Goal: Information Seeking & Learning: Learn about a topic

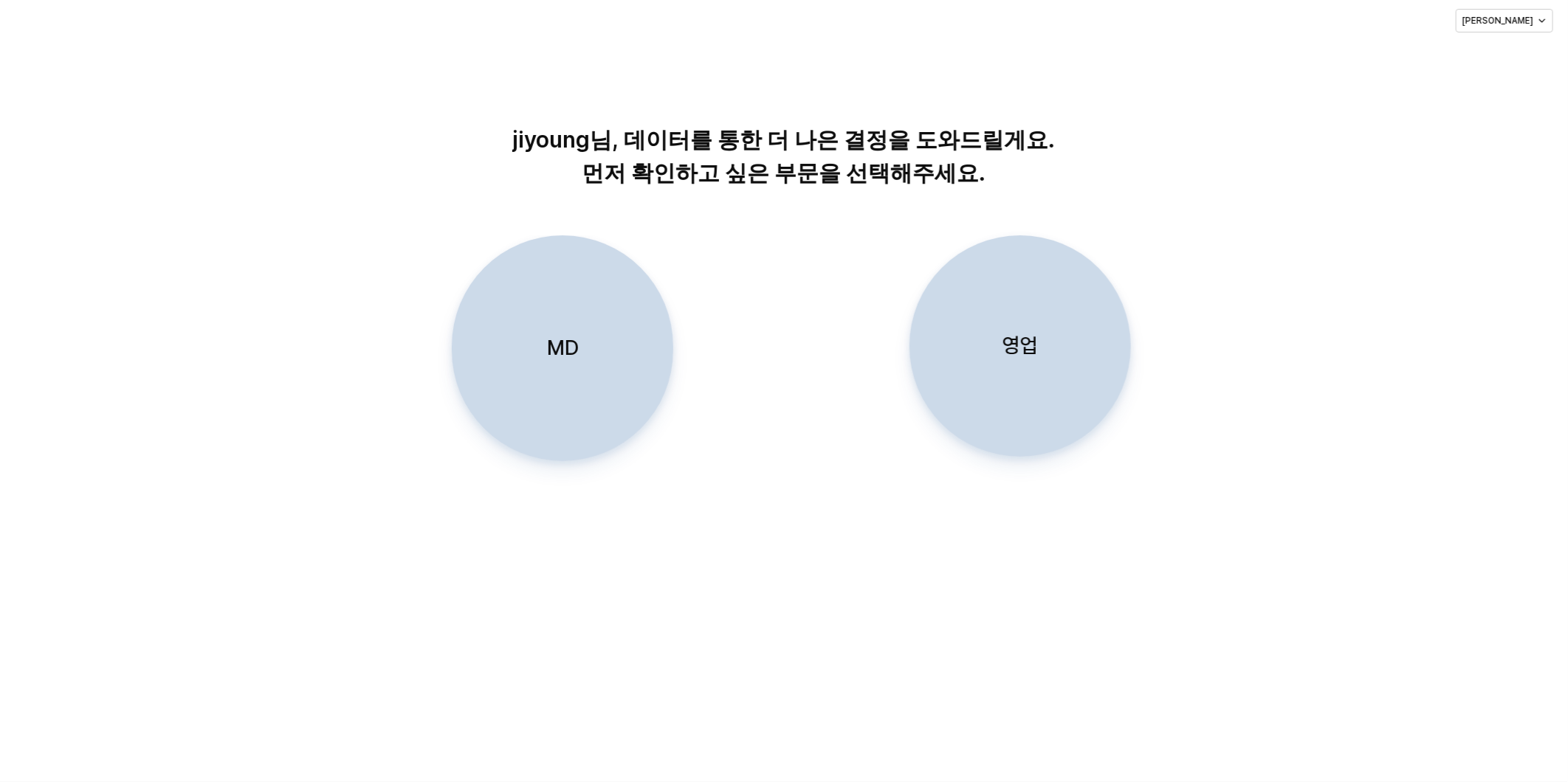
click at [561, 341] on p "MD" at bounding box center [562, 347] width 32 height 27
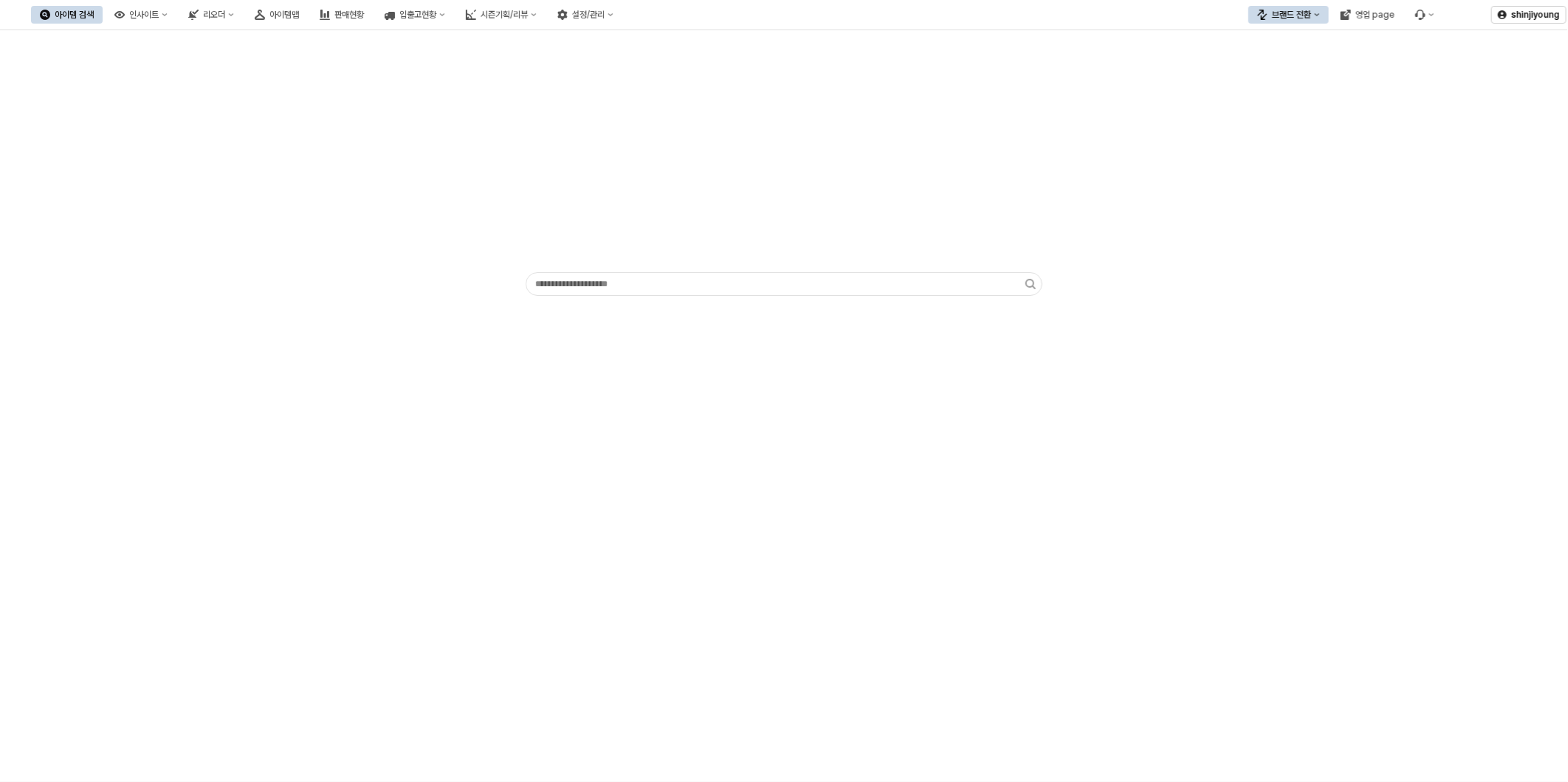
click at [1299, 16] on div "브랜드 전환" at bounding box center [1291, 15] width 39 height 10
click at [1281, 90] on div "디즈니" at bounding box center [1303, 91] width 90 height 12
click at [1385, 17] on div "영업 page" at bounding box center [1374, 15] width 39 height 10
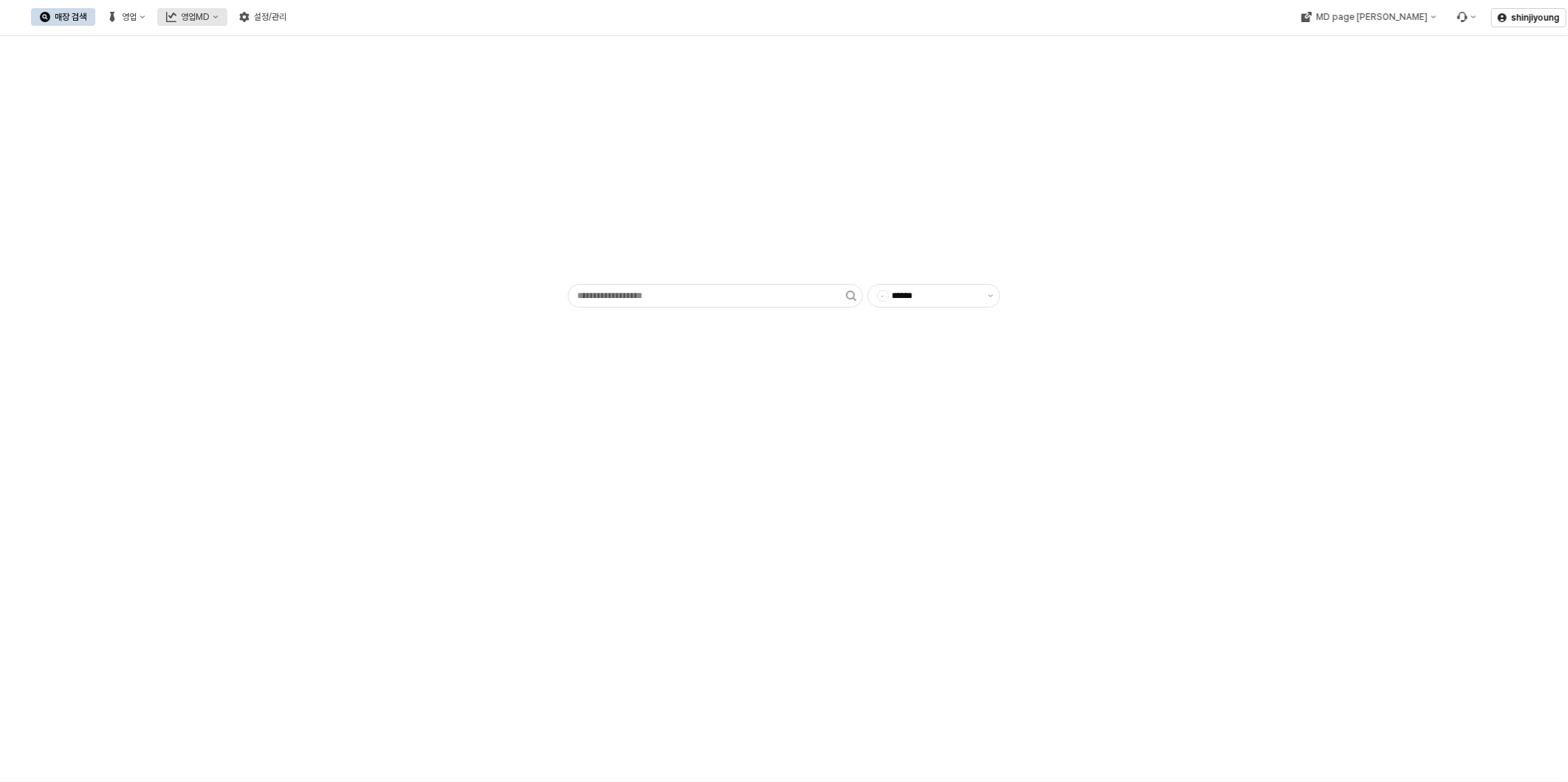
click at [210, 19] on div "영업MD" at bounding box center [195, 17] width 29 height 10
click at [346, 90] on div "판매유형별 매출 현황" at bounding box center [351, 94] width 78 height 12
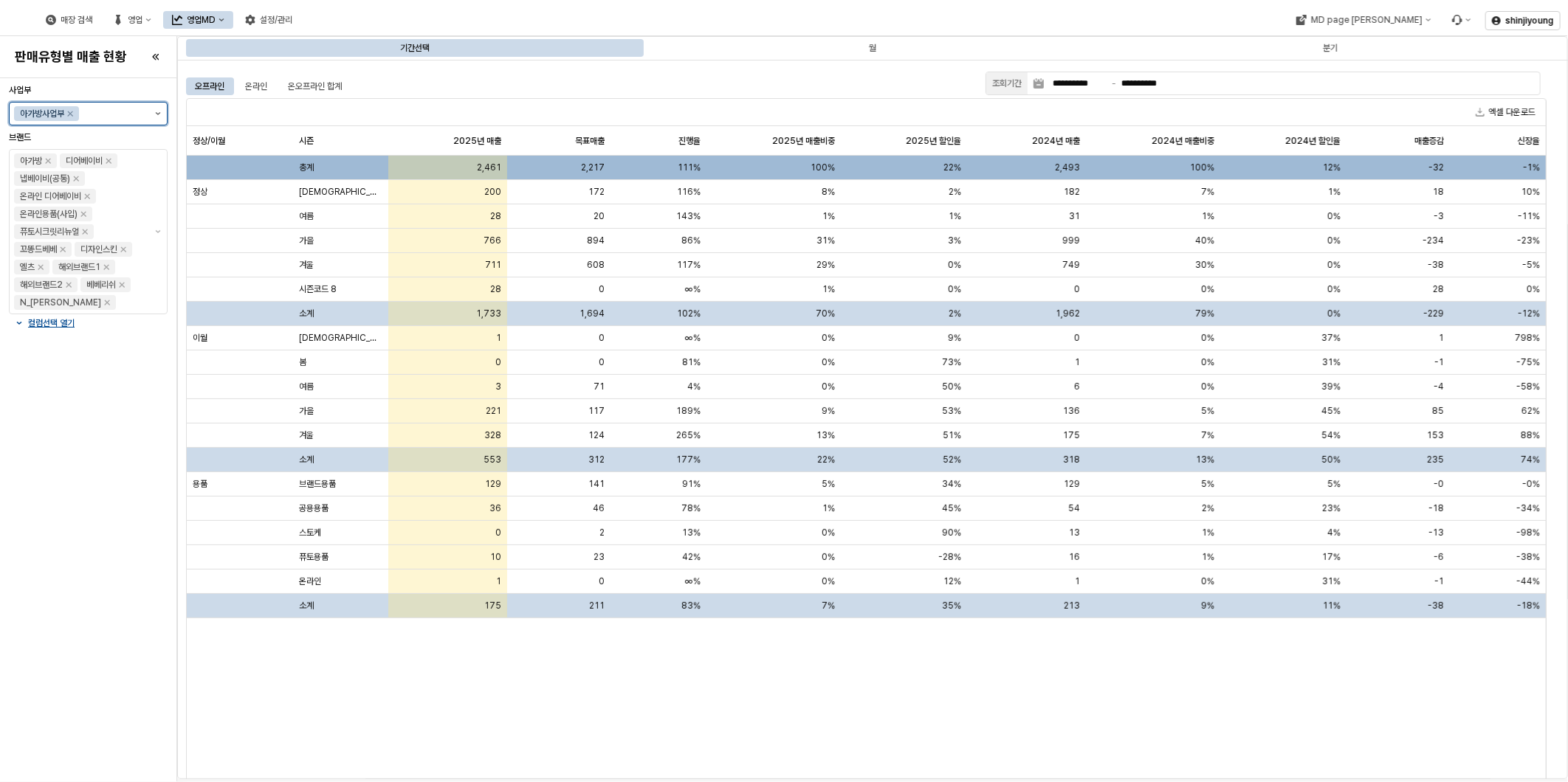
click at [165, 114] on button "제안 사항 표시" at bounding box center [158, 114] width 17 height 22
click at [79, 166] on div "디즈니사업부" at bounding box center [90, 169] width 115 height 12
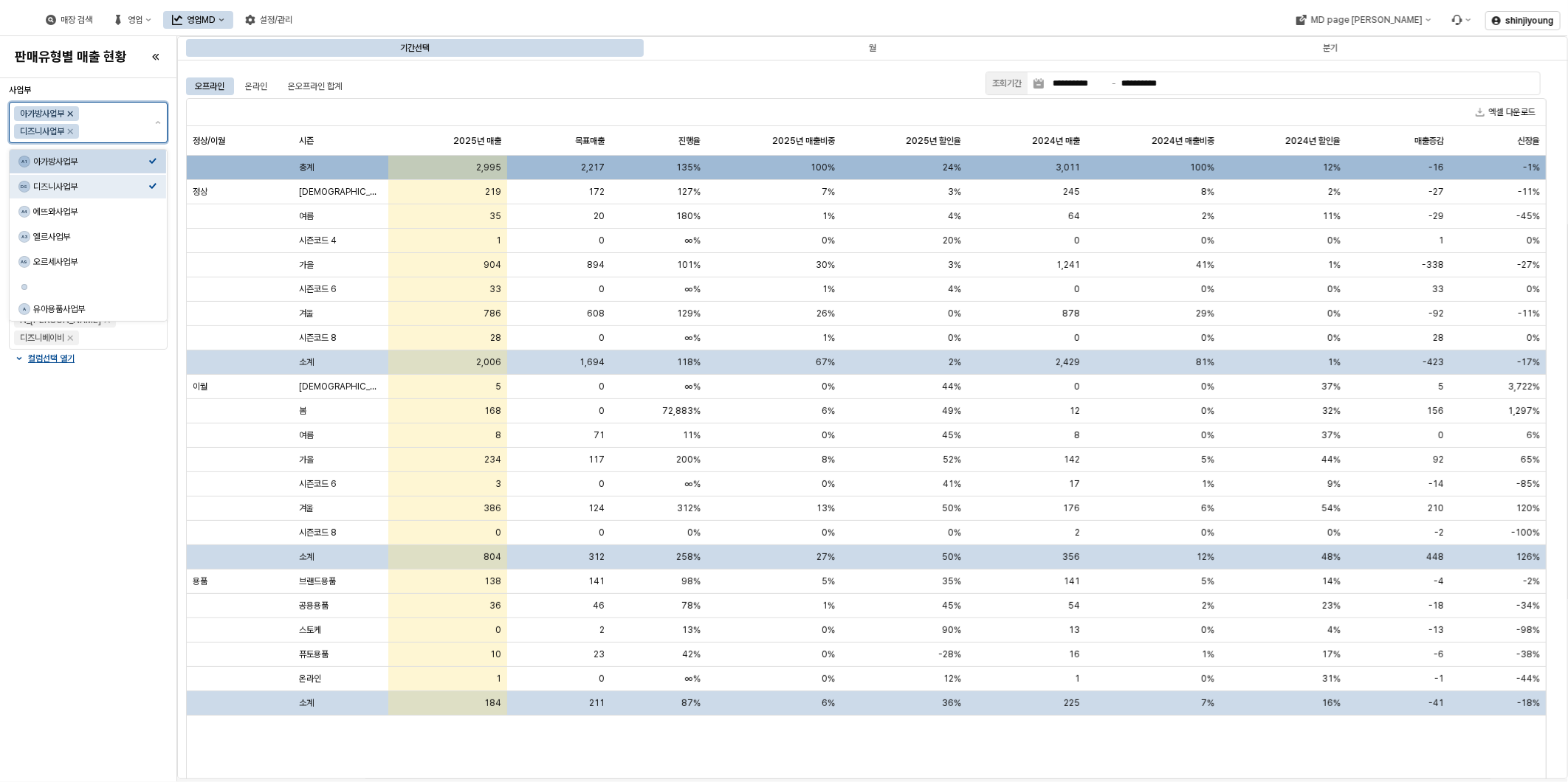
click at [74, 109] on icon "Remove 아가방사업부" at bounding box center [70, 114] width 12 height 12
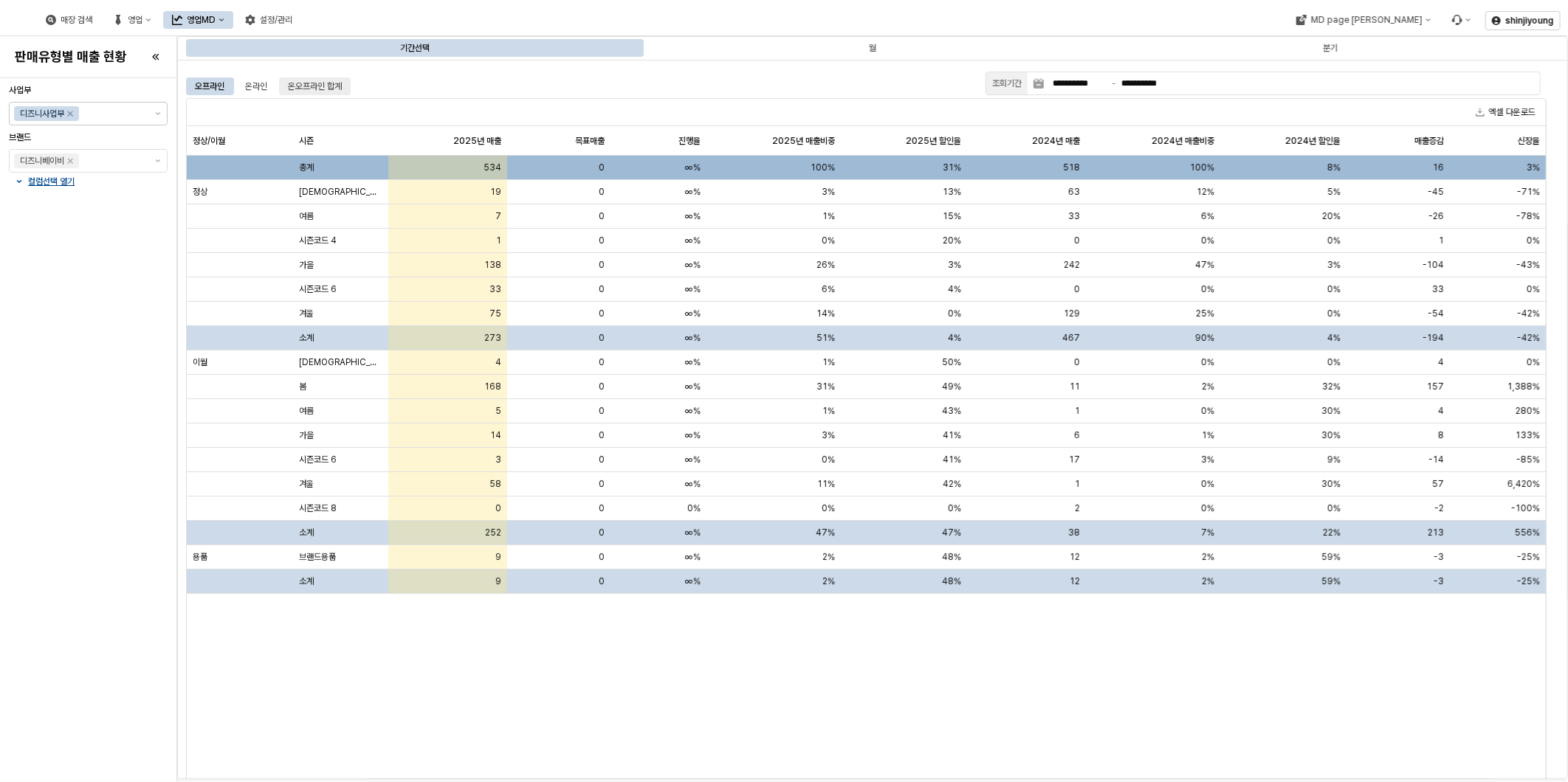
click at [329, 82] on div "온오프라인 합계" at bounding box center [314, 85] width 54 height 17
click at [217, 89] on div "오프라인" at bounding box center [210, 85] width 30 height 17
click at [248, 83] on div "온라인" at bounding box center [256, 85] width 22 height 17
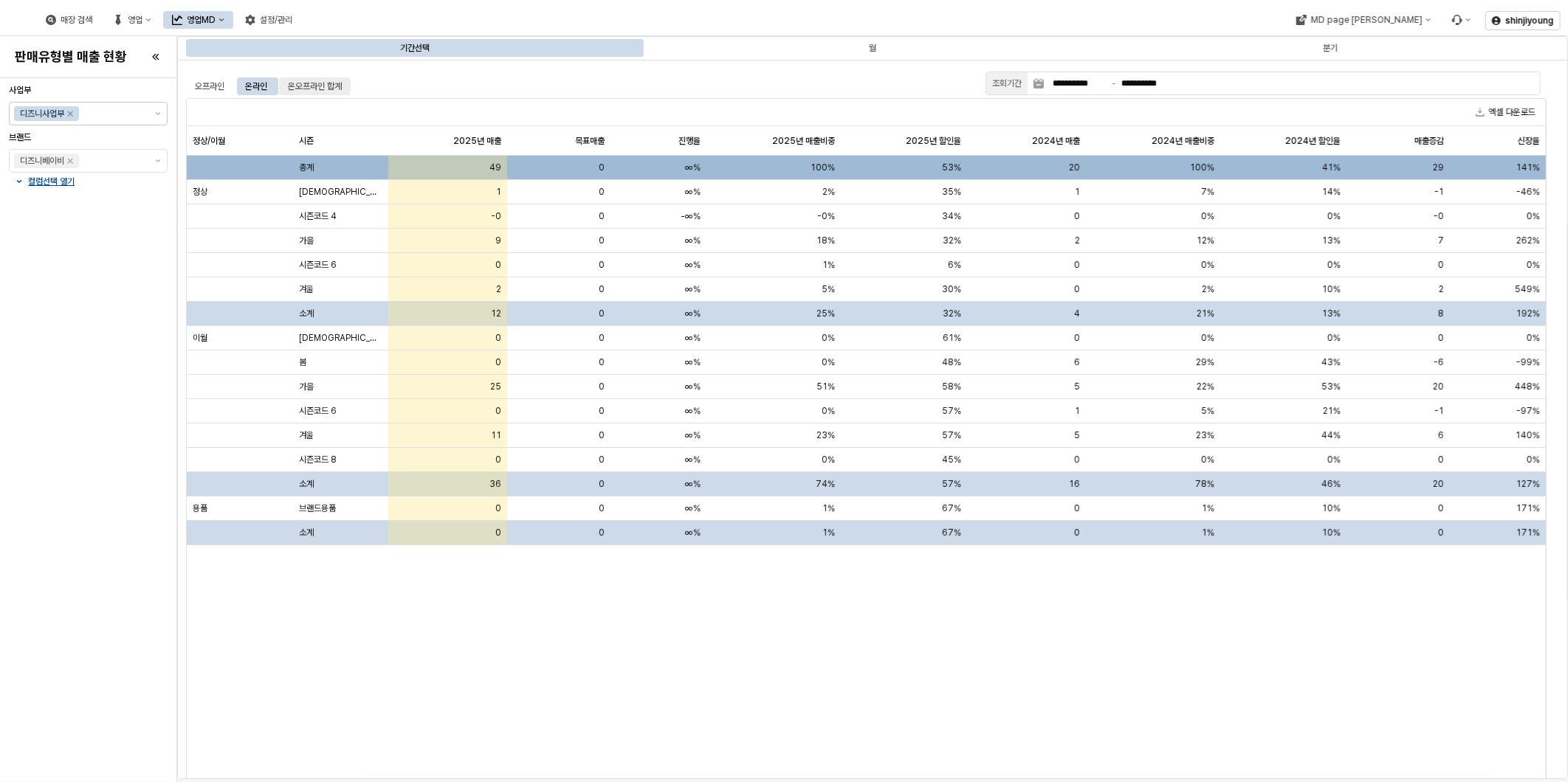
click at [323, 84] on div "온오프라인 합계" at bounding box center [314, 85] width 54 height 17
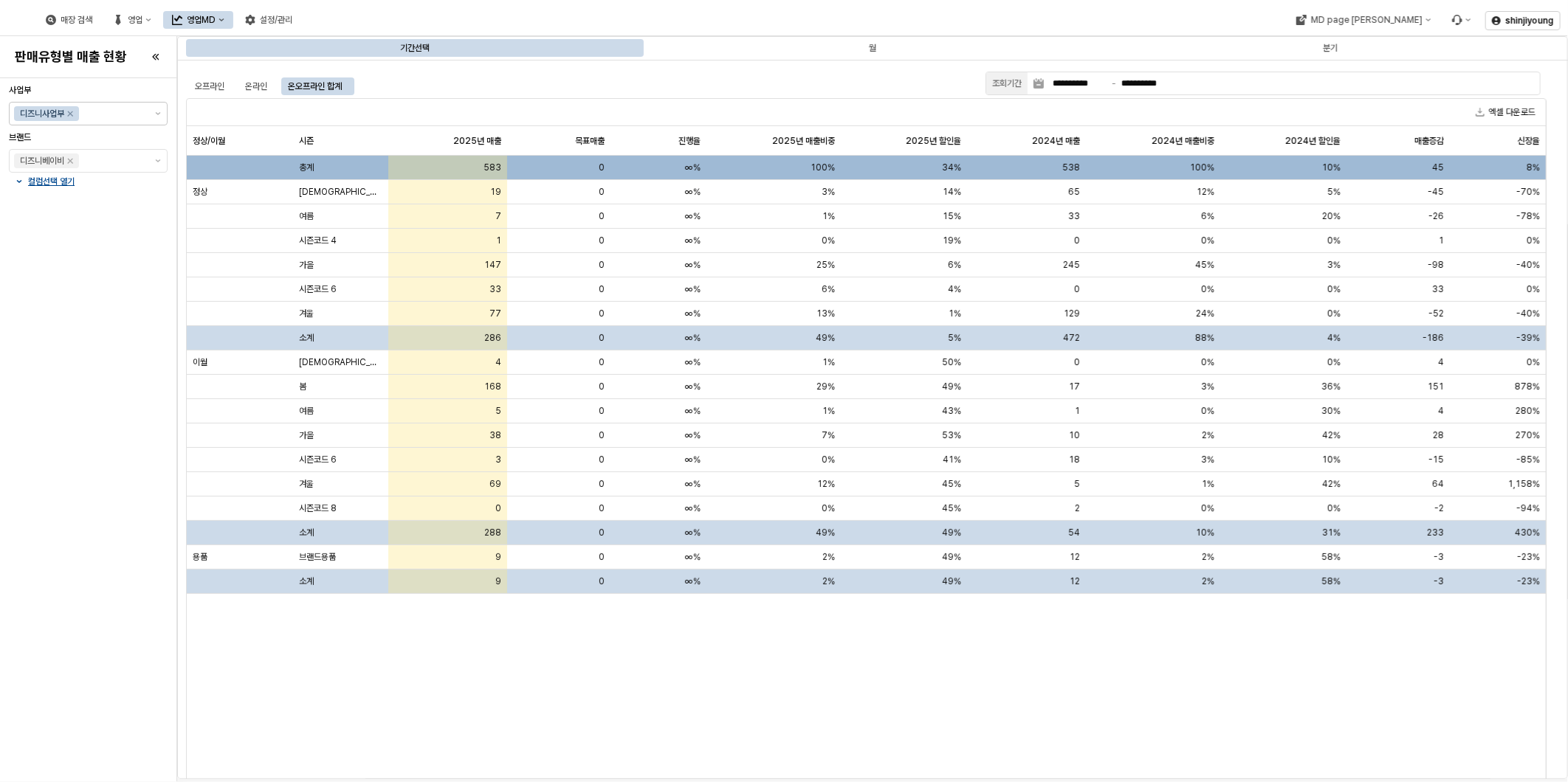
click at [735, 675] on div "정상/이월 정상/이월 시즌 시즌 2025년 매출 2025년 매출 목표매출 목표매출 진행율 진행율 2025년 매출비중 2025년 매출비중 202…" at bounding box center [866, 464] width 1359 height 675
click at [1410, 702] on div "정상/이월 정상/이월 시즌 시즌 2025년 매출 2025년 매출 목표매출 목표매출 진행율 진행율 2025년 매출비중 2025년 매출비중 202…" at bounding box center [866, 464] width 1359 height 675
click at [840, 682] on div "정상/이월 정상/이월 시즌 시즌 2025년 매출 2025년 매출 목표매출 목표매출 진행율 진행율 2025년 매출비중 2025년 매출비중 202…" at bounding box center [866, 464] width 1359 height 675
click at [613, 712] on div "정상/이월 정상/이월 시즌 시즌 2025년 매출 2025년 매출 목표매출 목표매출 진행율 진행율 2025년 매출비중 2025년 매출비중 202…" at bounding box center [866, 464] width 1359 height 675
click at [1111, 694] on div "정상/이월 정상/이월 시즌 시즌 2025년 매출 2025년 매출 목표매출 목표매출 진행율 진행율 2025년 매출비중 2025년 매출비중 202…" at bounding box center [866, 464] width 1359 height 675
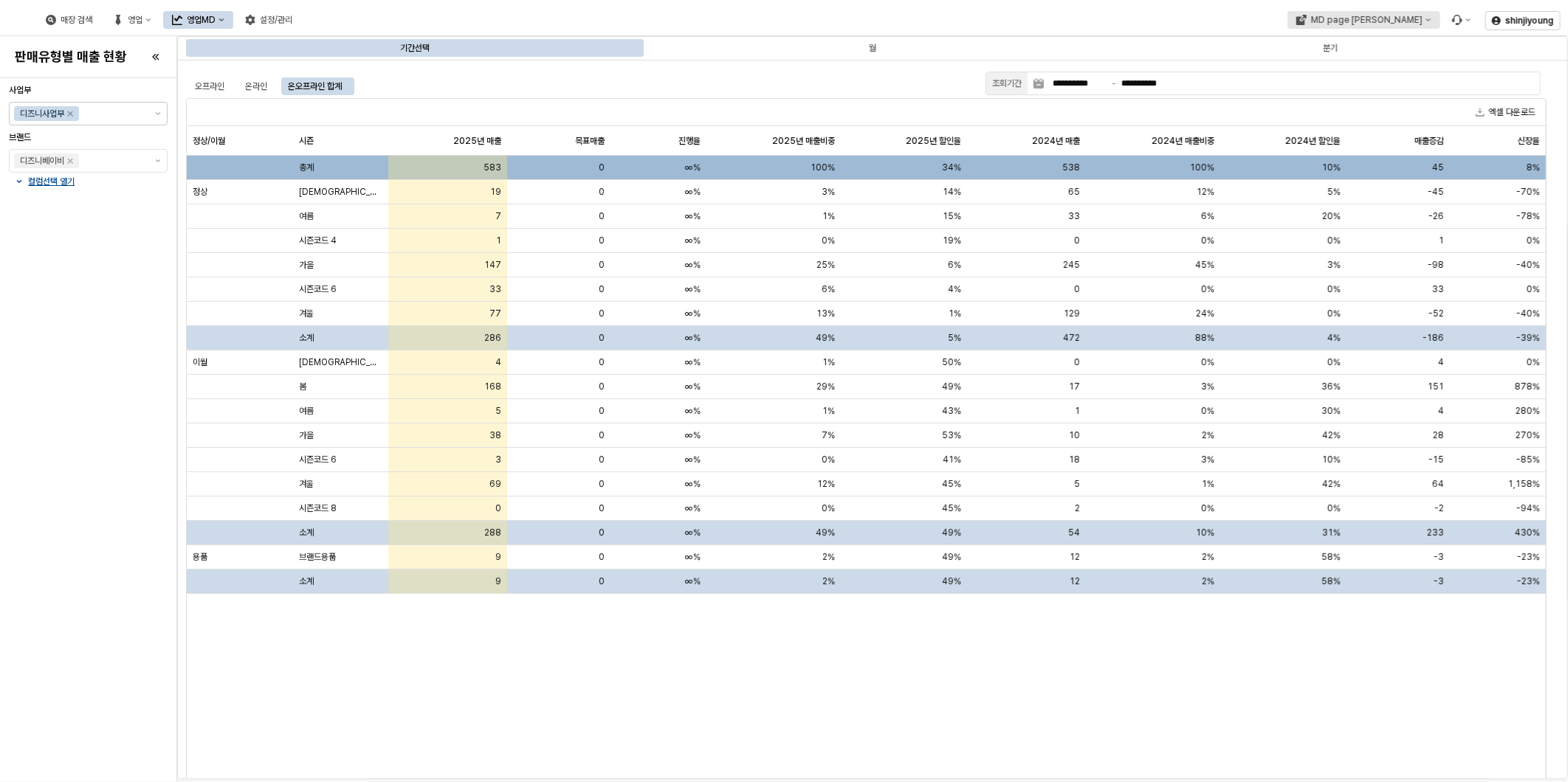
click at [1391, 24] on div "MD page 이동" at bounding box center [1366, 20] width 111 height 10
click at [1360, 71] on div "아가방" at bounding box center [1388, 71] width 90 height 12
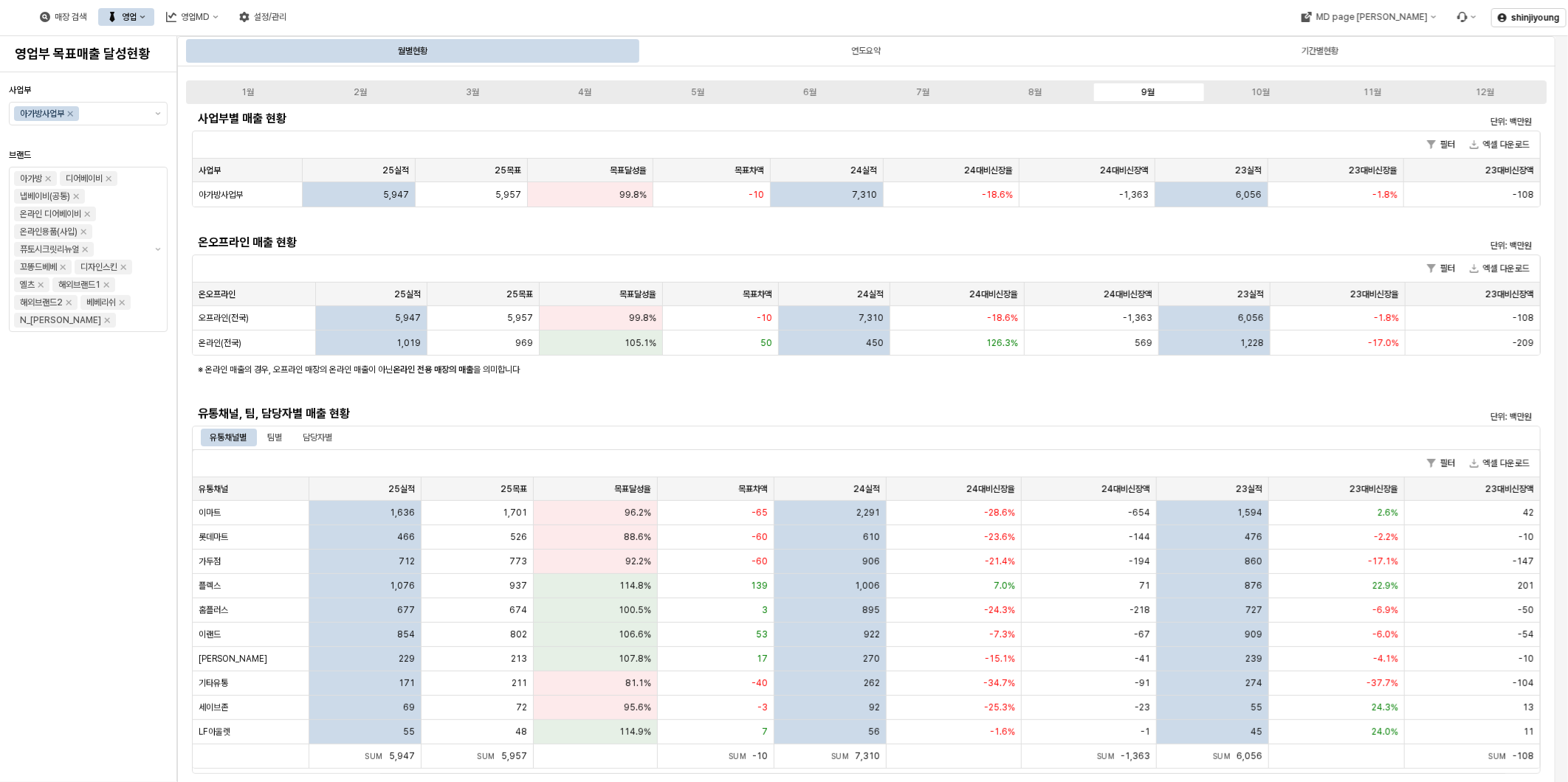
click at [67, 584] on div "사업부 아가방사업부 브랜드 아가방 디어베이비 냅베이비(공통) 온라인 디어베이비 온라인용품(사입) 퓨토시크릿리뉴얼 꼬똥드베베 디자인스킨 엘츠 해…" at bounding box center [88, 427] width 158 height 698
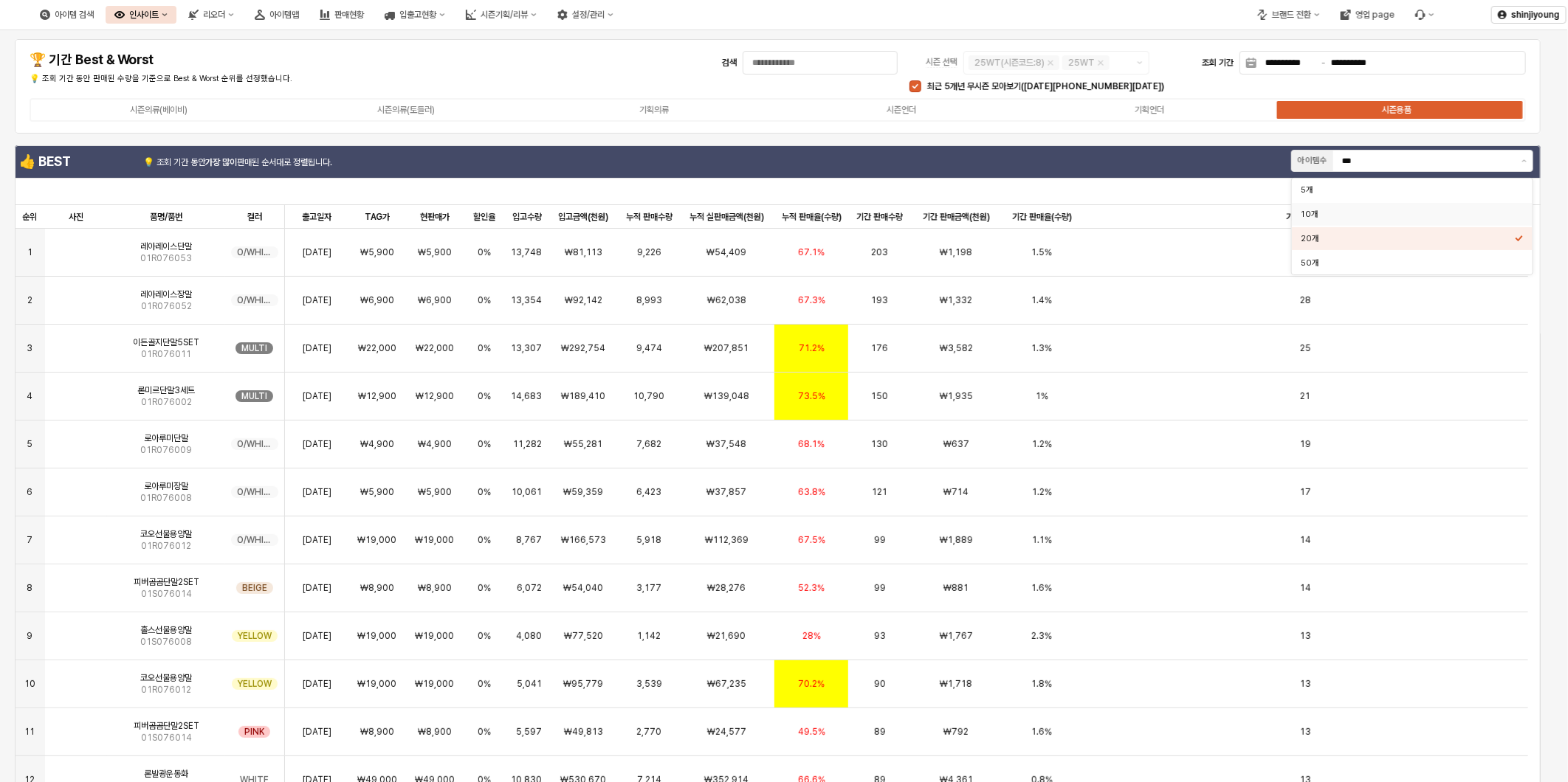
click at [1348, 212] on div "10개" at bounding box center [1407, 214] width 214 height 11
type input "***"
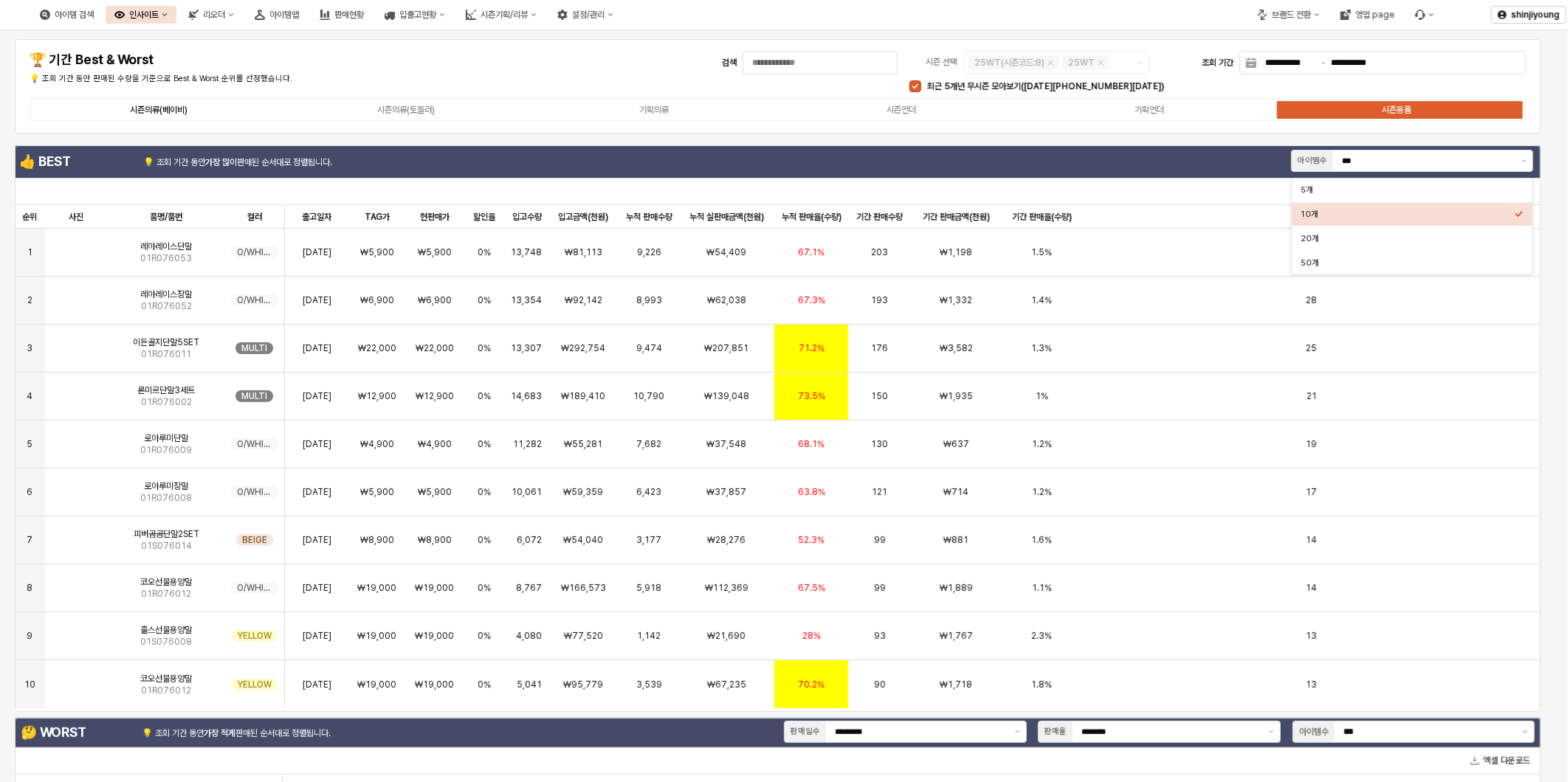
click at [153, 104] on div "시즌의류(베이비)" at bounding box center [158, 109] width 57 height 10
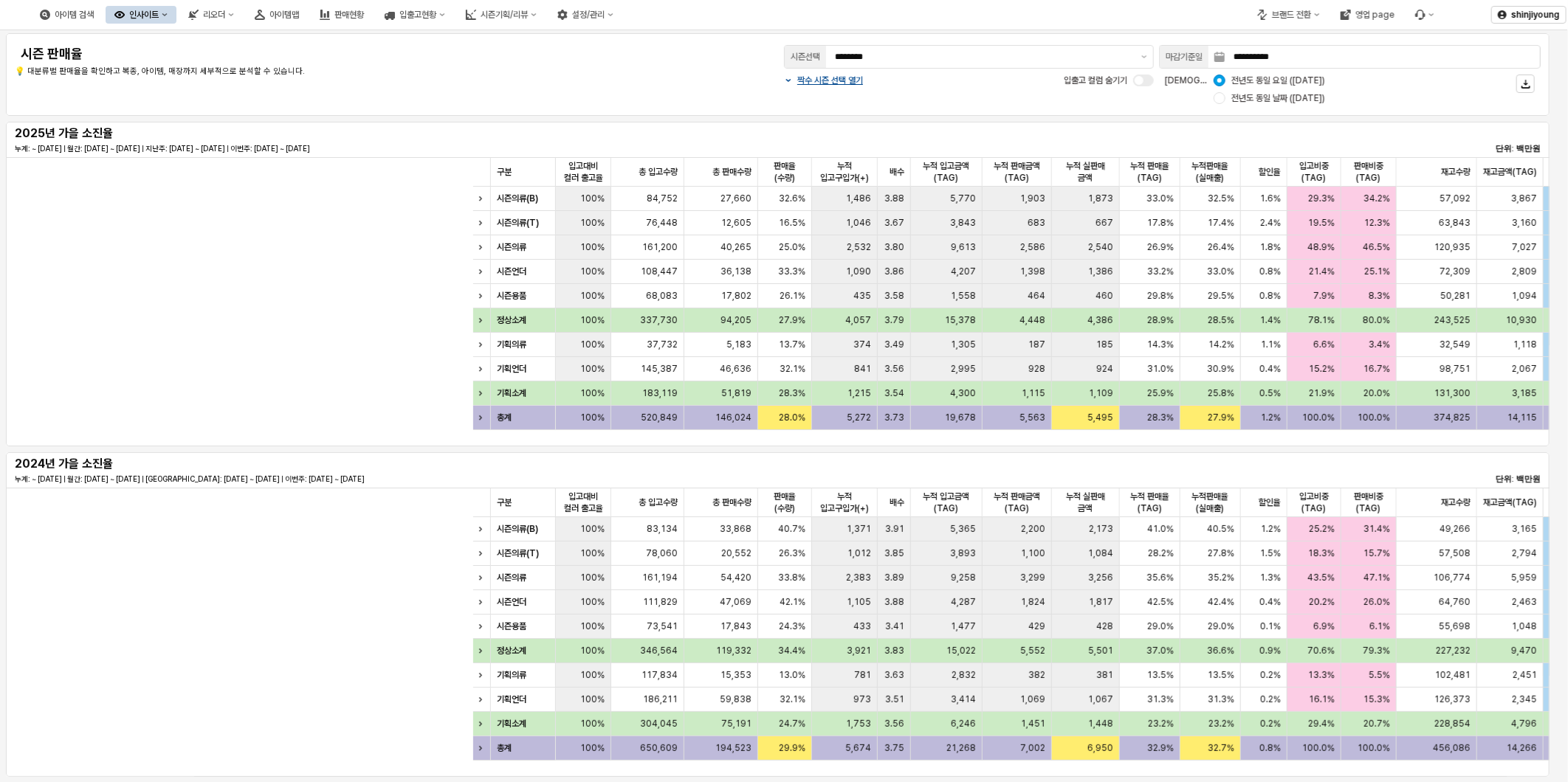
scroll to position [0, 738]
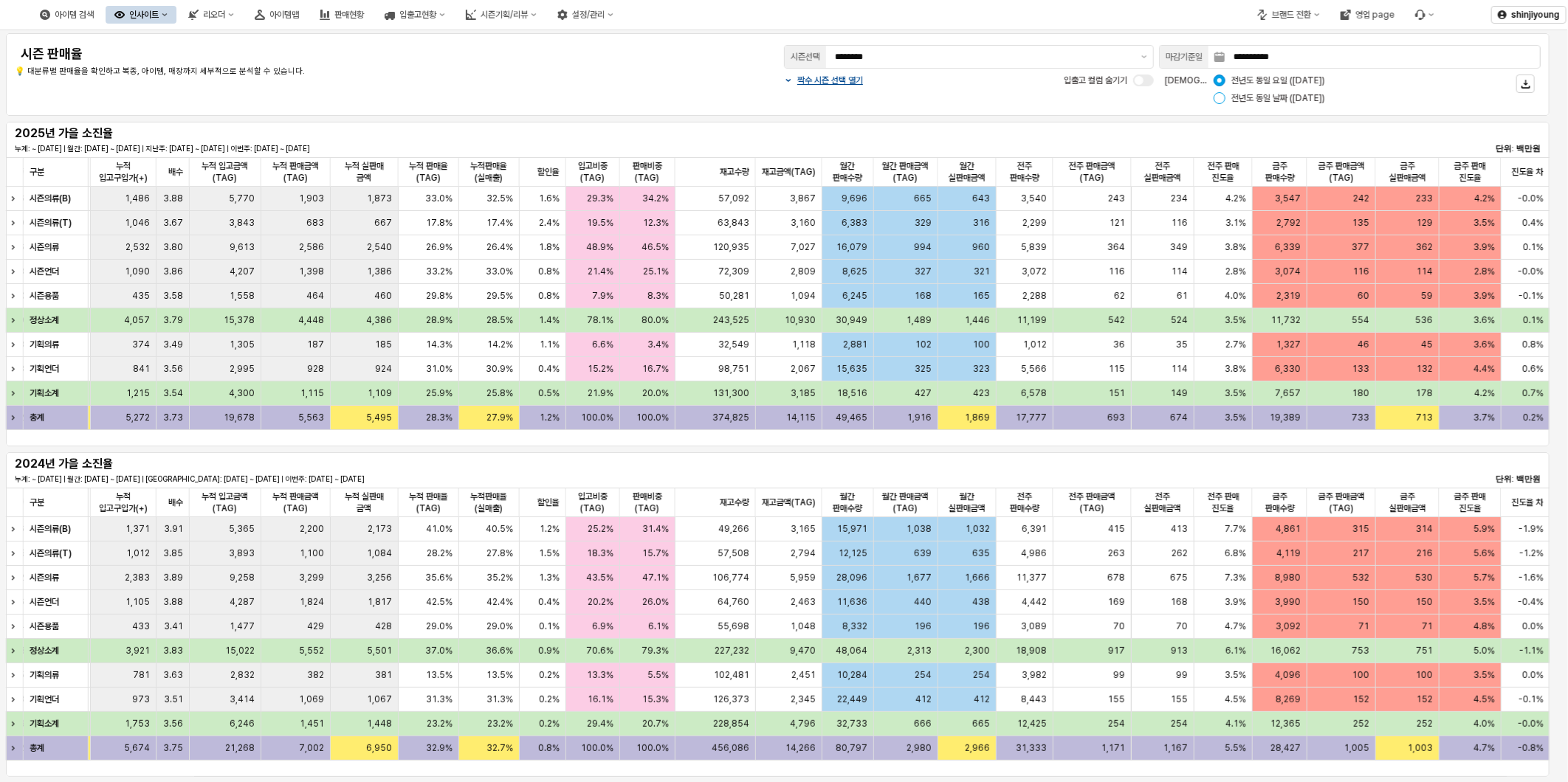
click at [1221, 96] on div "App Frame" at bounding box center [1219, 98] width 12 height 12
click at [1216, 75] on div "App Frame" at bounding box center [1219, 80] width 12 height 12
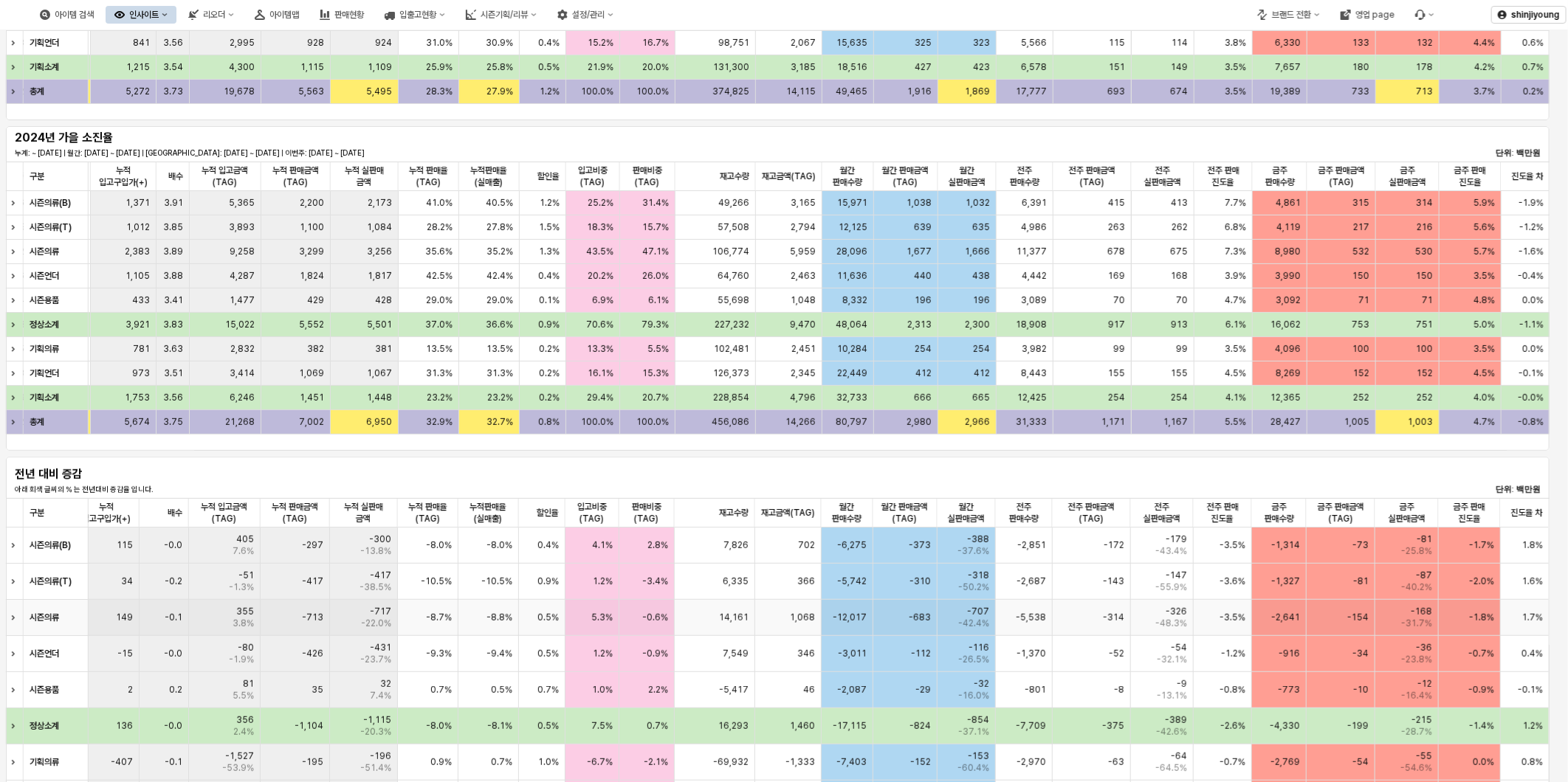
scroll to position [574, 0]
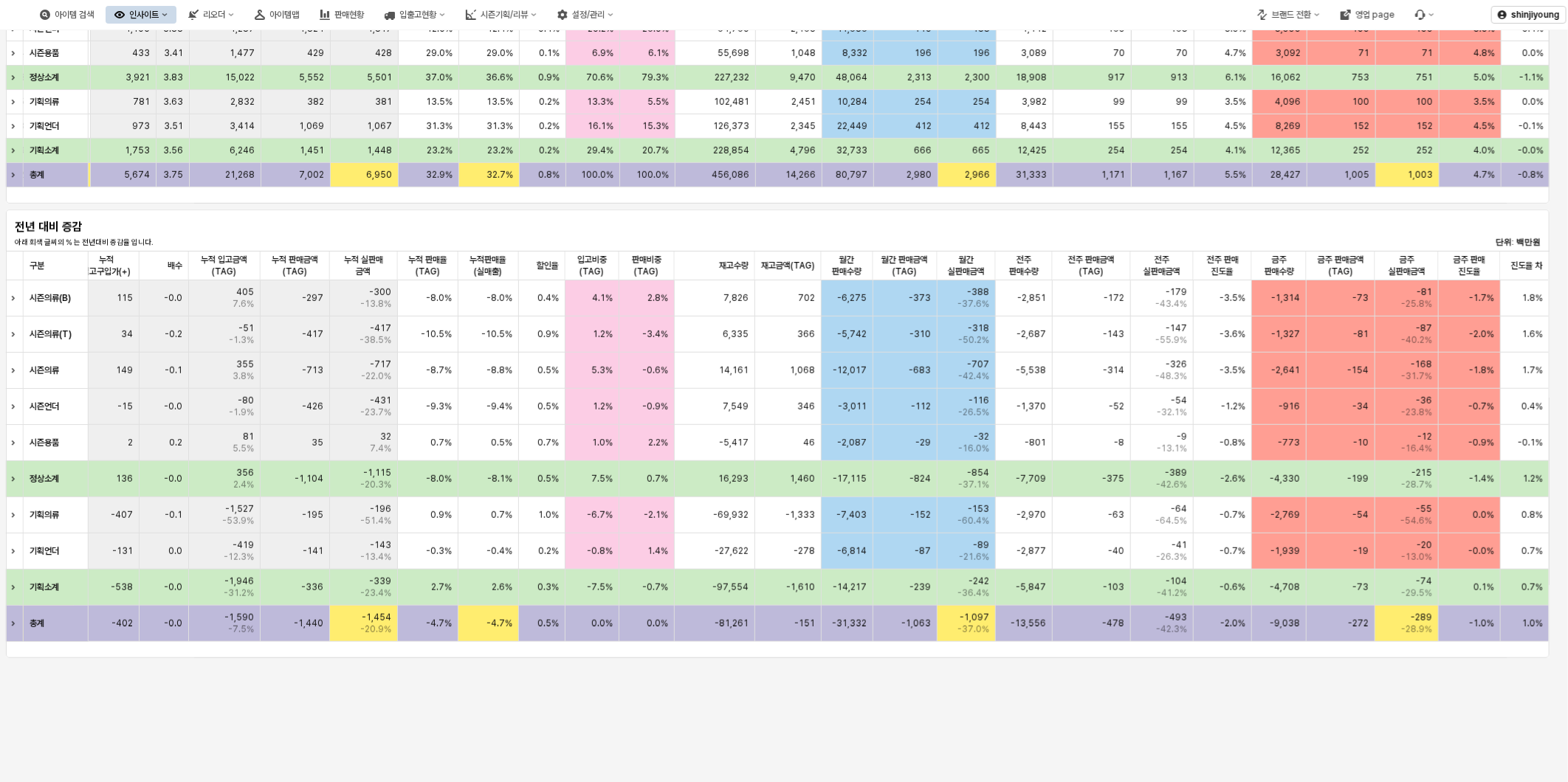
click at [566, 709] on div "**********" at bounding box center [784, 124] width 1568 height 1334
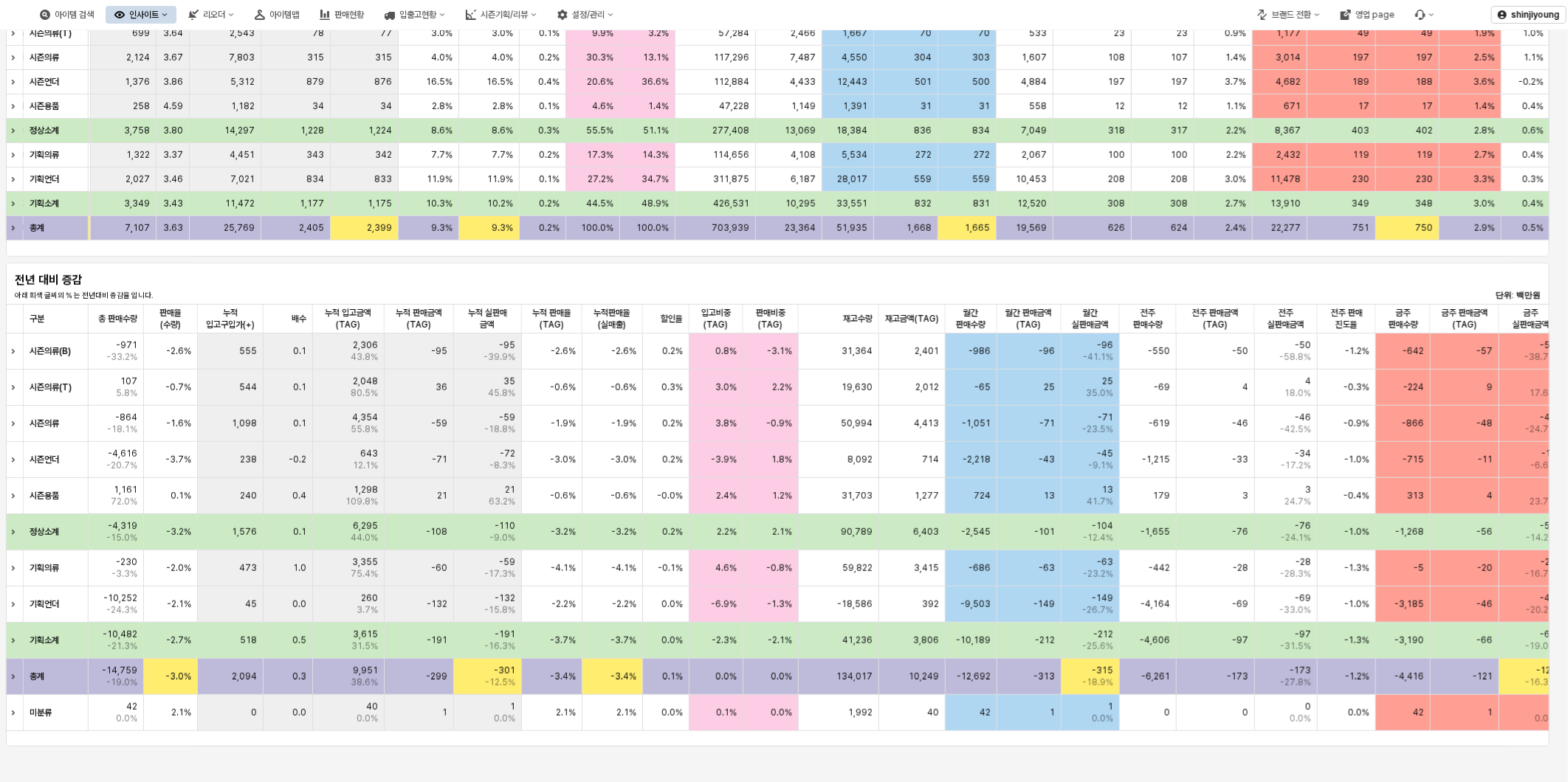
scroll to position [0, 738]
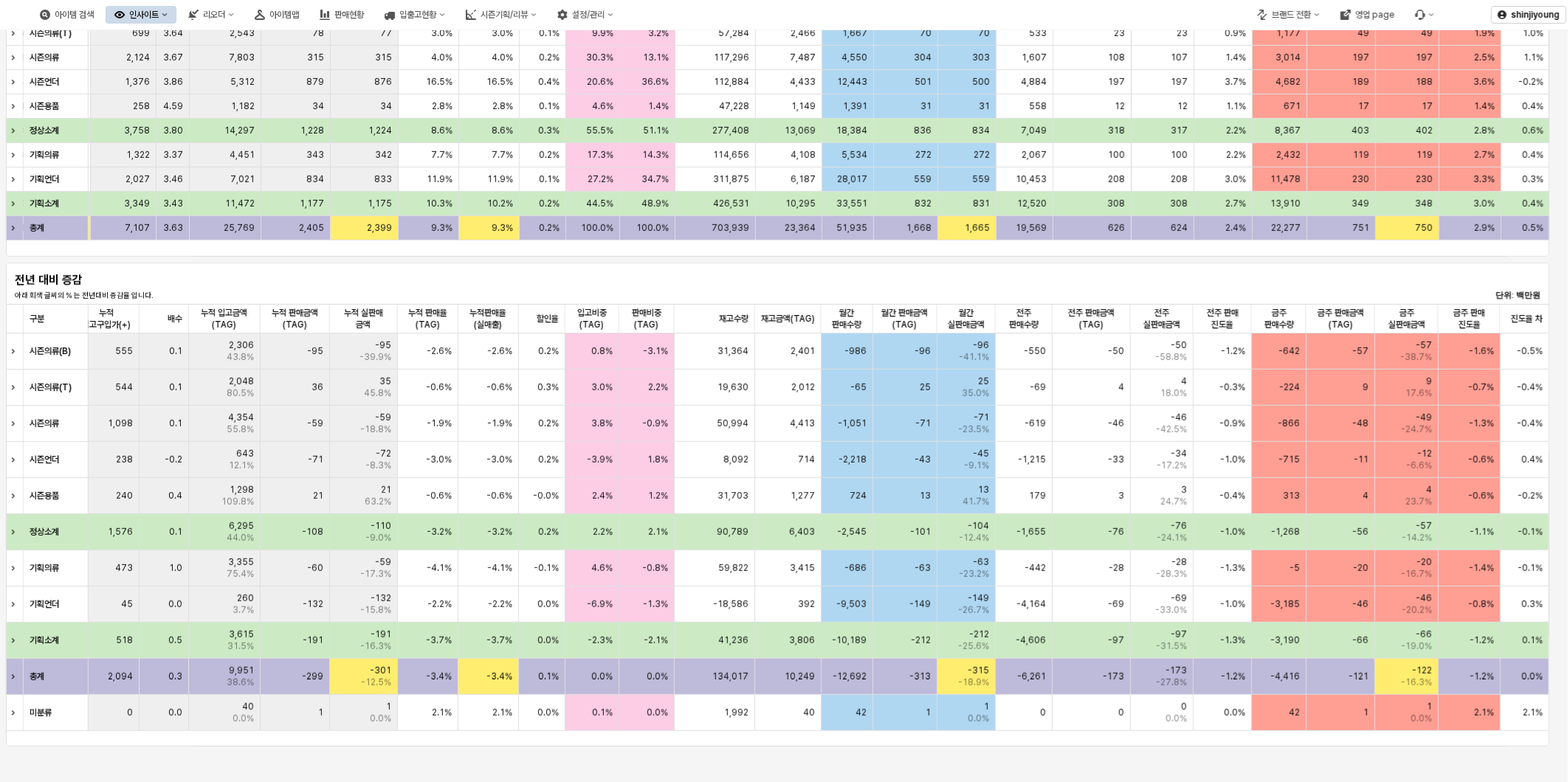
click at [1421, 749] on div "**********" at bounding box center [784, 153] width 1568 height 1334
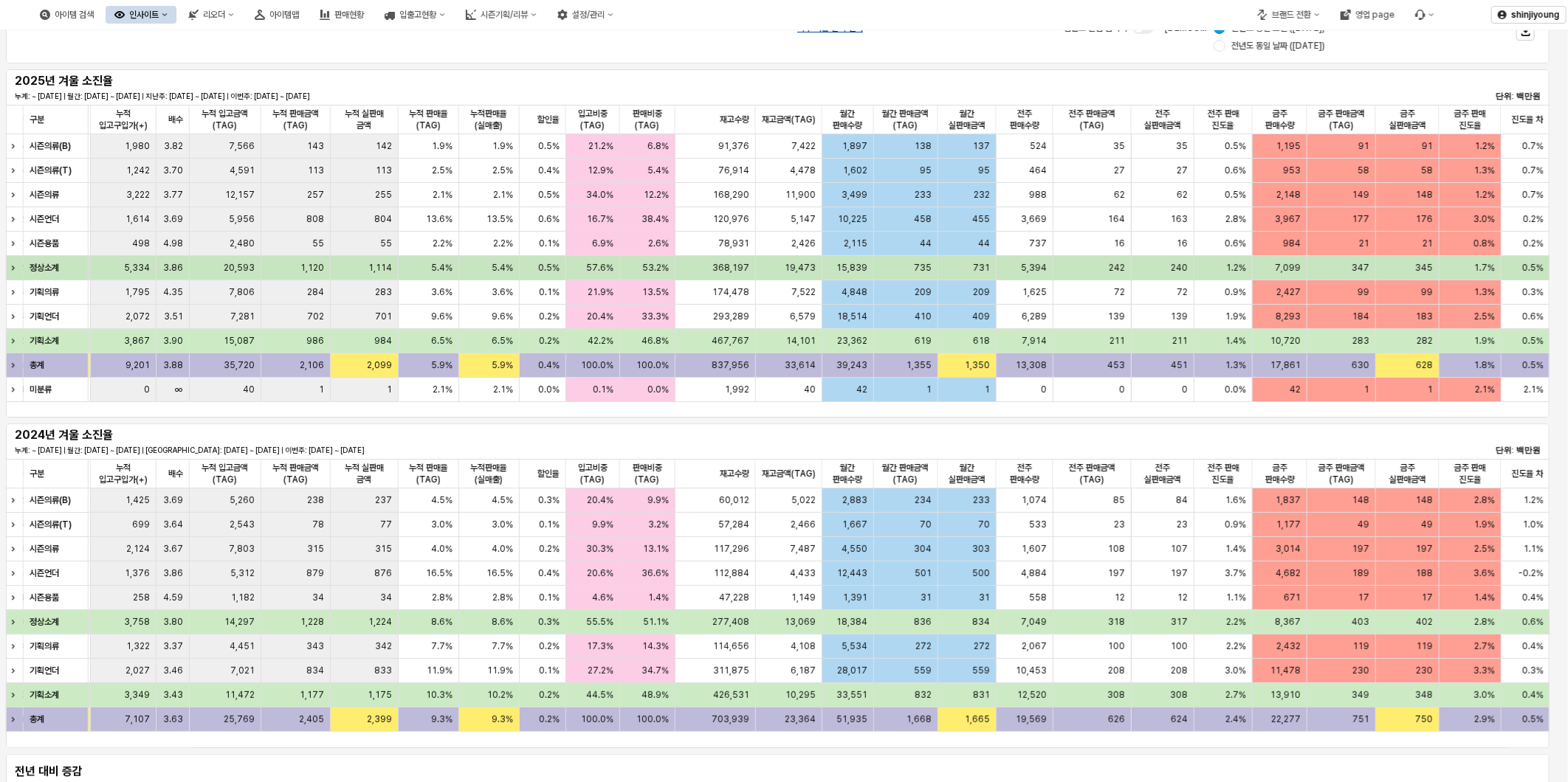
scroll to position [0, 0]
